Goal: Task Accomplishment & Management: Use online tool/utility

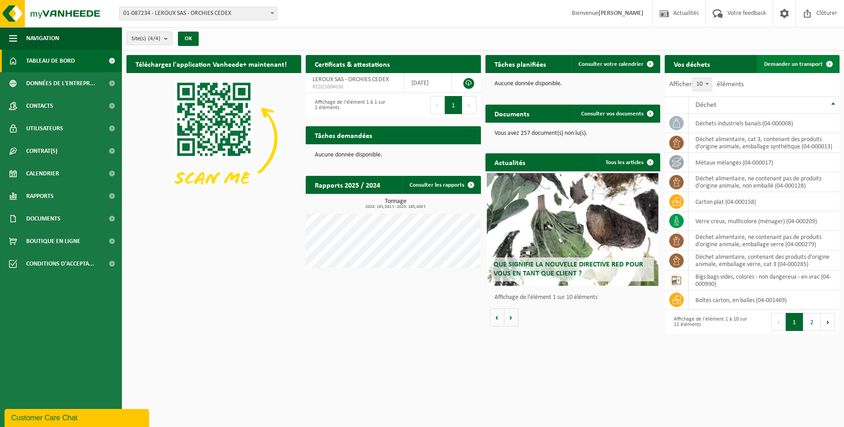
click at [784, 65] on span "Demander un transport" at bounding box center [793, 64] width 59 height 6
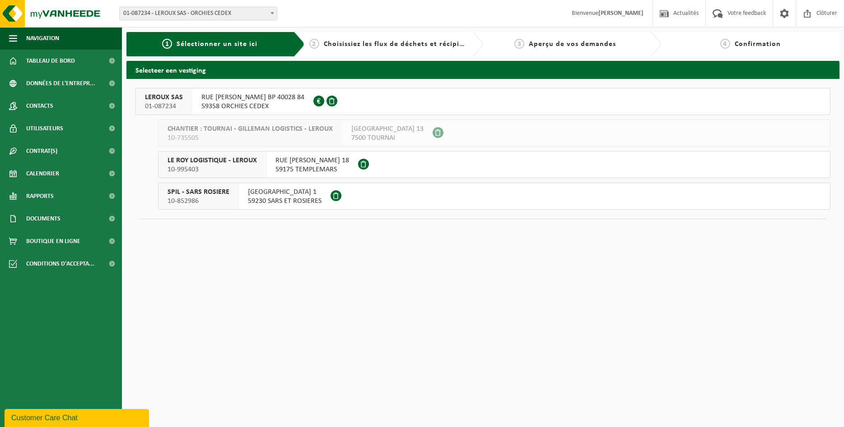
click at [246, 98] on span "RUE FRANCOIS HERBO BP 40028 84" at bounding box center [252, 97] width 103 height 9
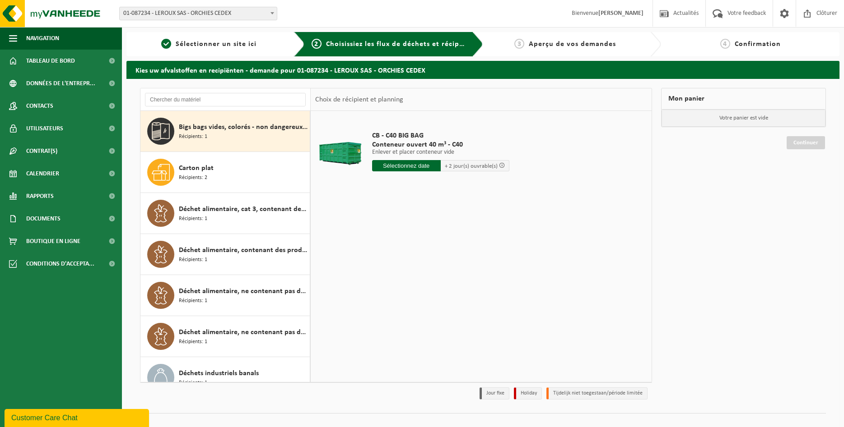
click at [229, 129] on span "Bigs bags vides, colorés - non dangereux - en vrac" at bounding box center [243, 127] width 129 height 11
click at [392, 167] on input "text" at bounding box center [406, 165] width 69 height 11
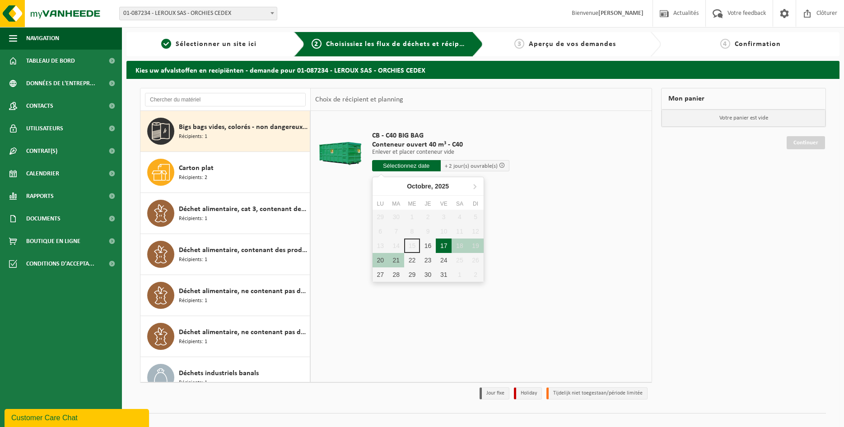
click at [441, 245] on div "17" at bounding box center [444, 246] width 16 height 14
type input "à partir de 2025-10-17"
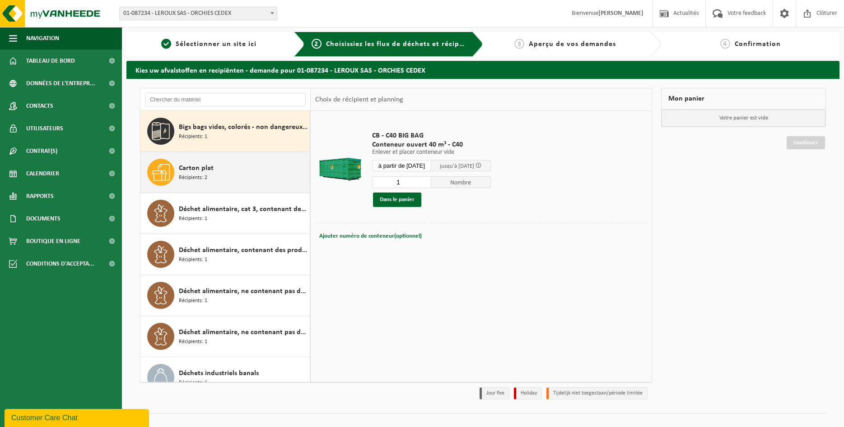
click at [229, 168] on div "Carton plat Récipients: 2" at bounding box center [243, 172] width 129 height 27
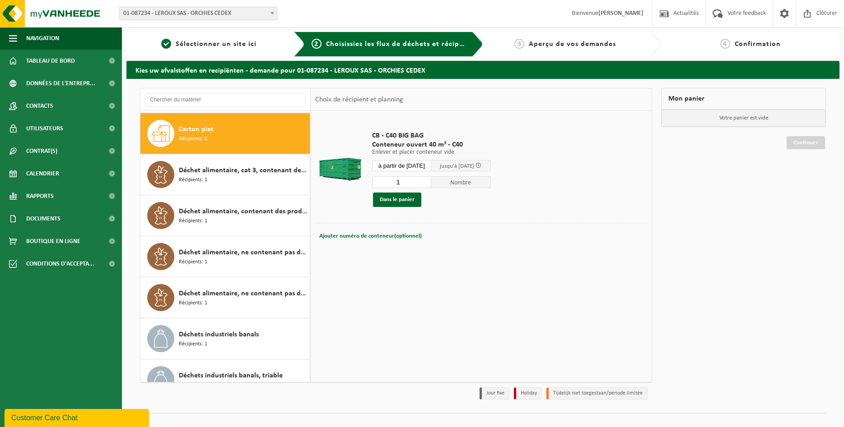
scroll to position [41, 0]
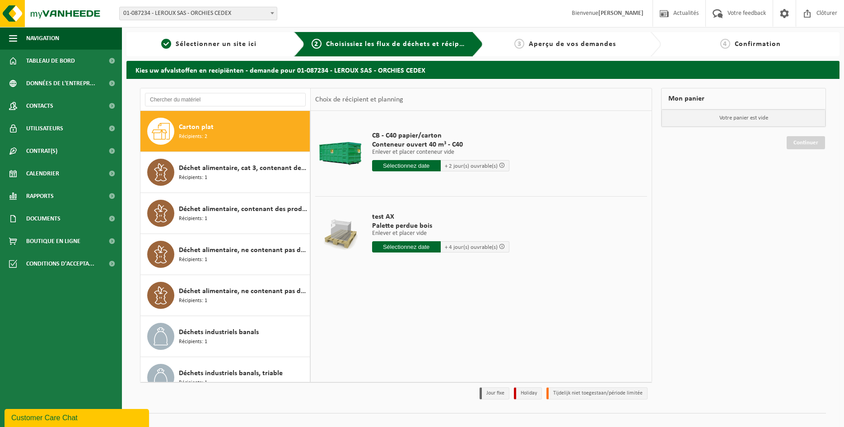
click at [426, 167] on input "text" at bounding box center [406, 165] width 69 height 11
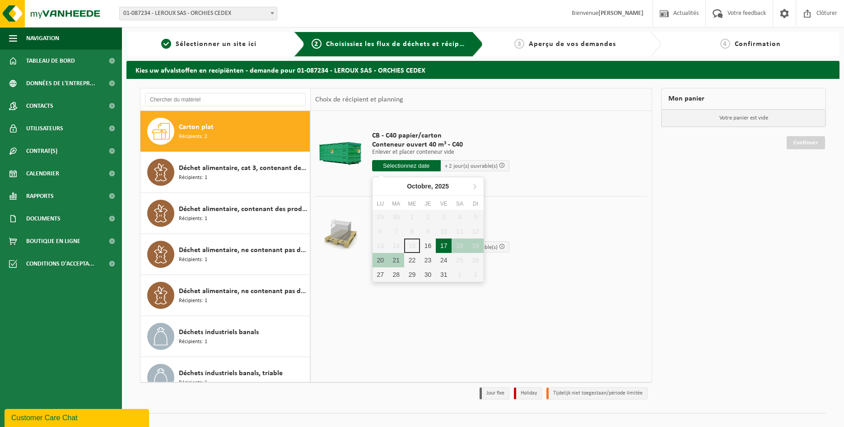
click at [440, 245] on div "17" at bounding box center [444, 246] width 16 height 14
type input "à partir de 2025-10-17"
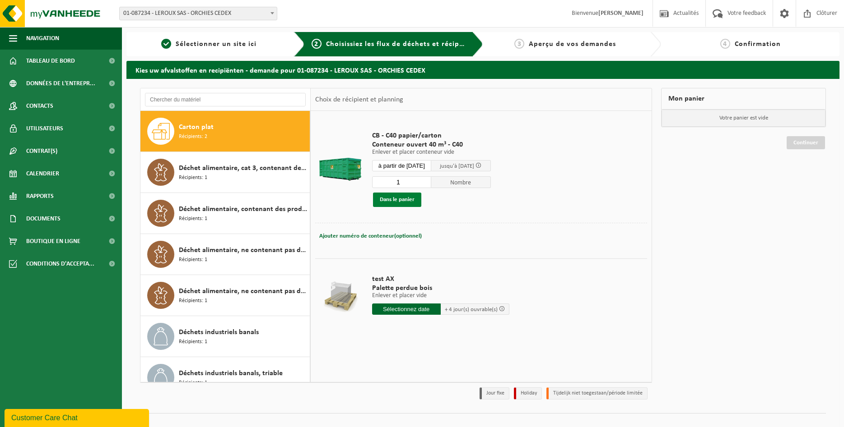
click at [408, 198] on button "Dans le panier" at bounding box center [397, 200] width 48 height 14
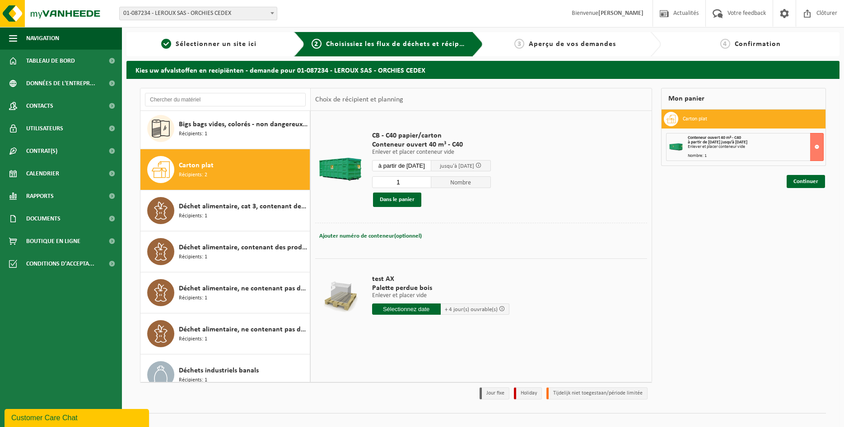
scroll to position [0, 0]
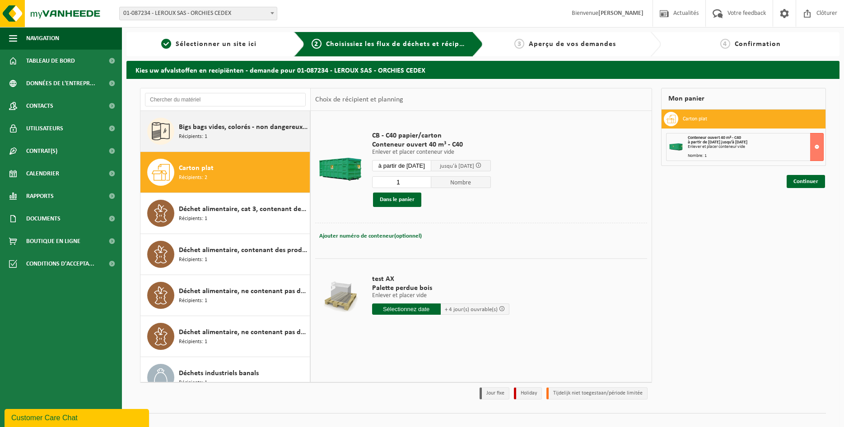
click at [222, 125] on span "Bigs bags vides, colorés - non dangereux - en vrac" at bounding box center [243, 127] width 129 height 11
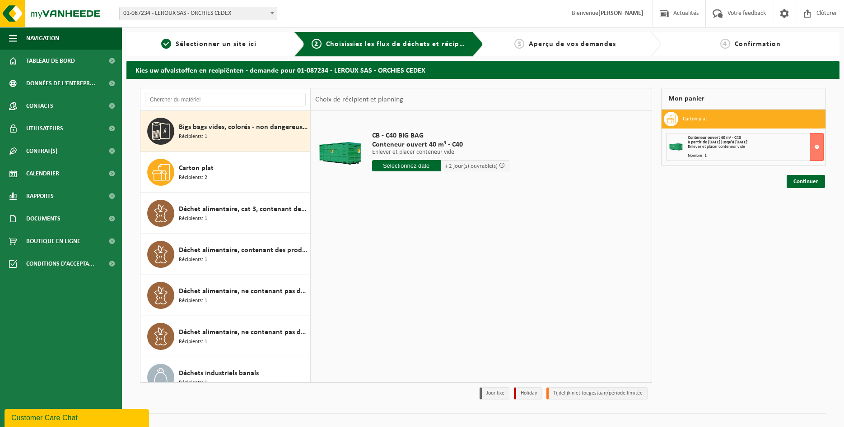
click at [410, 164] on input "text" at bounding box center [406, 165] width 69 height 11
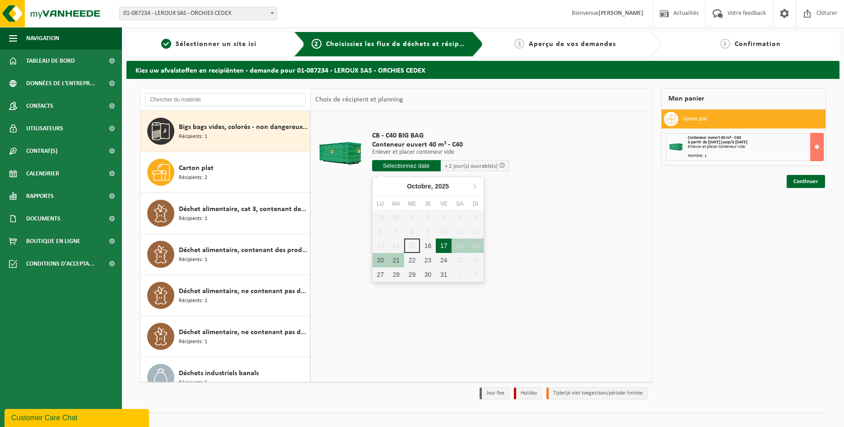
click at [440, 245] on div "17" at bounding box center [444, 246] width 16 height 14
type input "à partir de 2025-10-17"
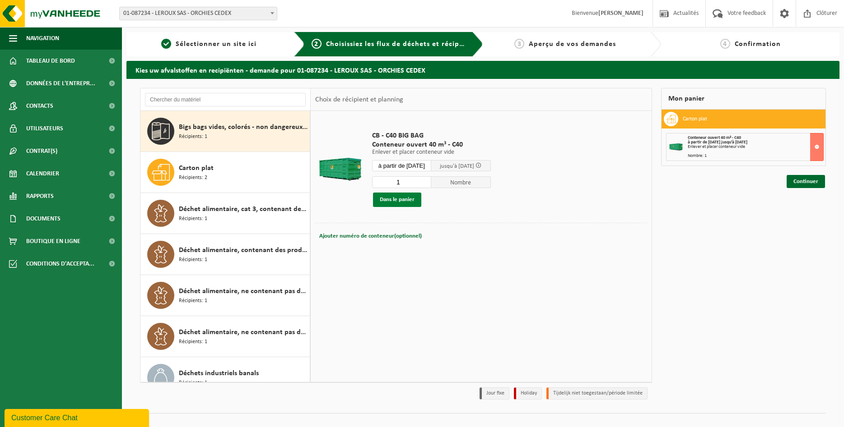
click at [412, 202] on button "Dans le panier" at bounding box center [397, 200] width 48 height 14
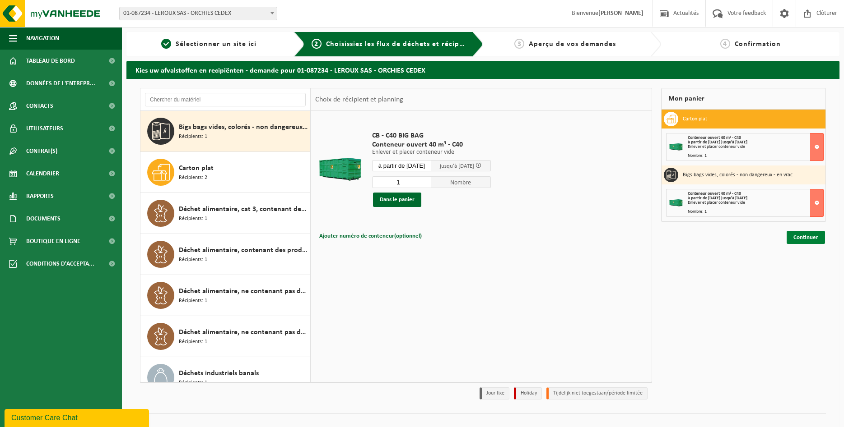
click at [809, 237] on link "Continuer" at bounding box center [805, 237] width 38 height 13
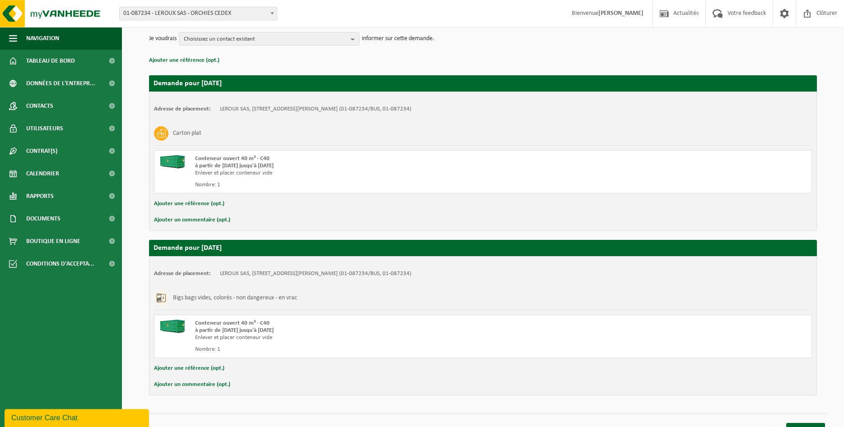
scroll to position [120, 0]
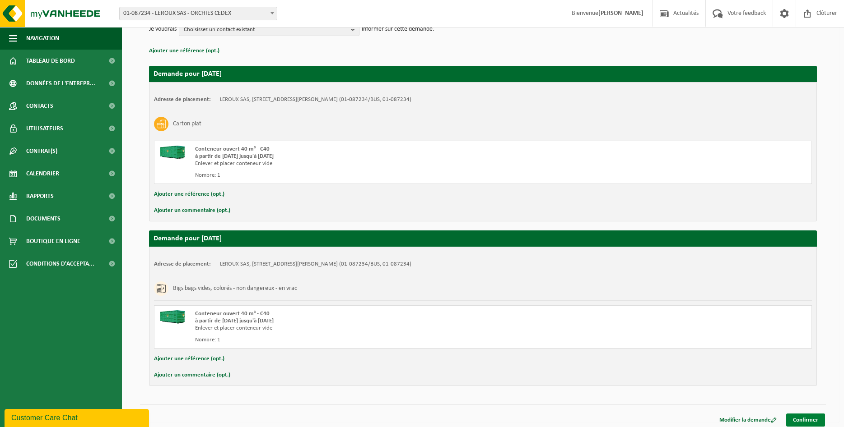
click at [795, 417] on link "Confirmer" at bounding box center [805, 420] width 39 height 13
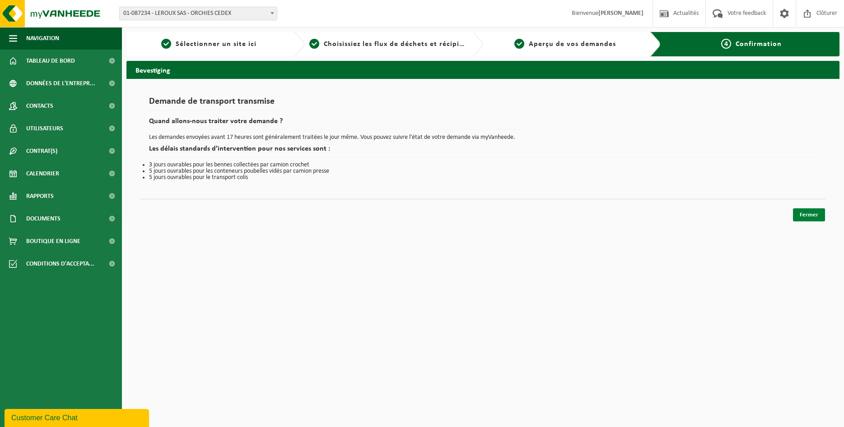
click at [813, 221] on link "Fermer" at bounding box center [809, 215] width 32 height 13
